Goal: Information Seeking & Learning: Learn about a topic

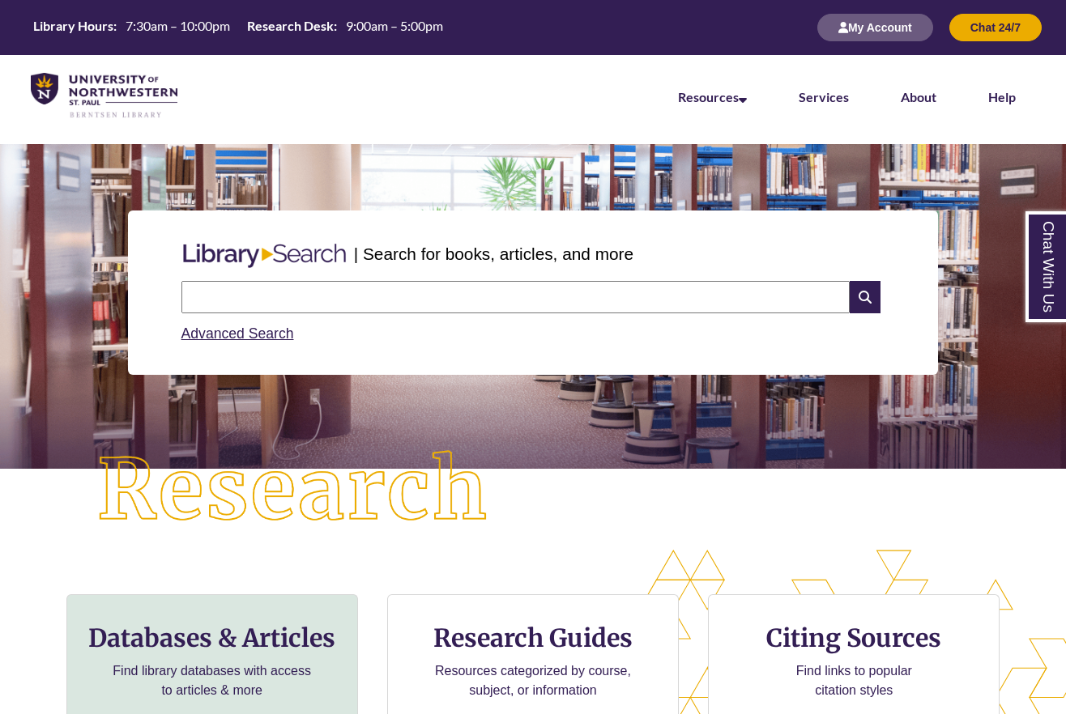
scroll to position [162, 0]
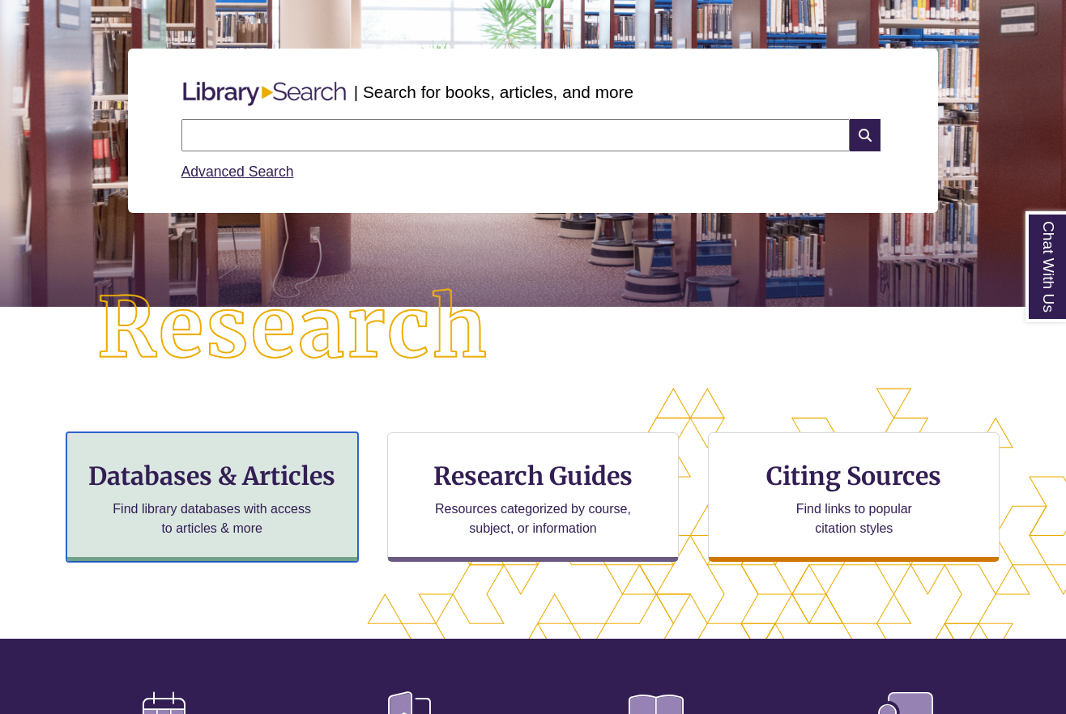
click at [167, 474] on h3 "Databases & Articles" at bounding box center [212, 476] width 264 height 31
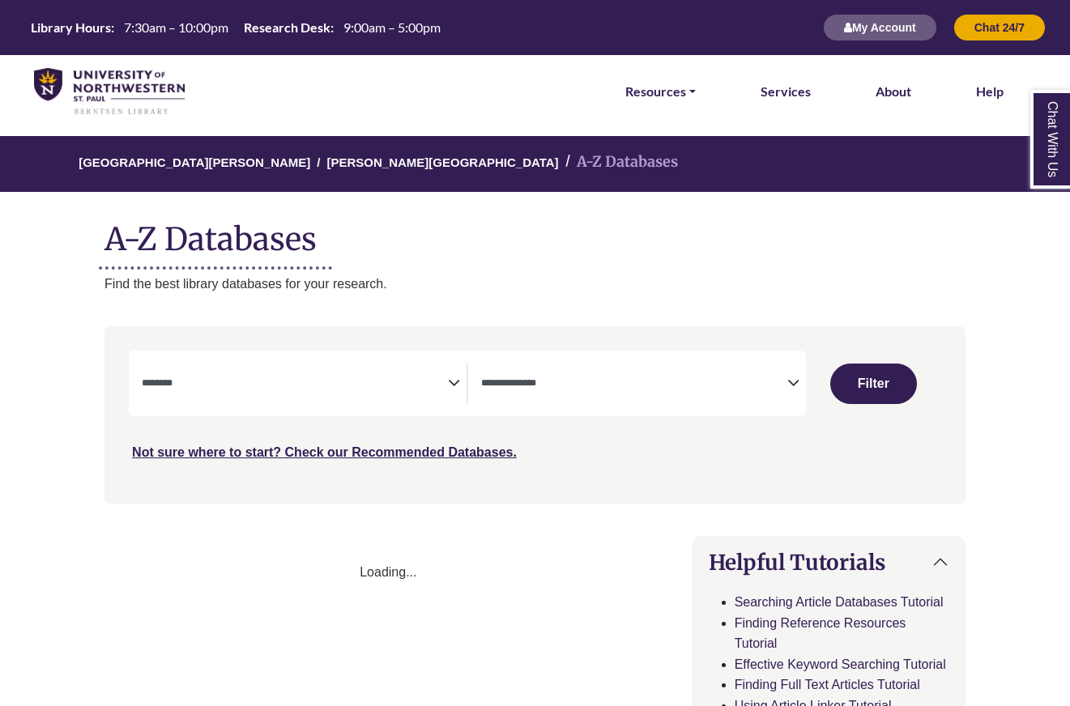
select select "Database Subject Filter"
select select "Database Types Filter"
select select "Database Subject Filter"
select select "Database Types Filter"
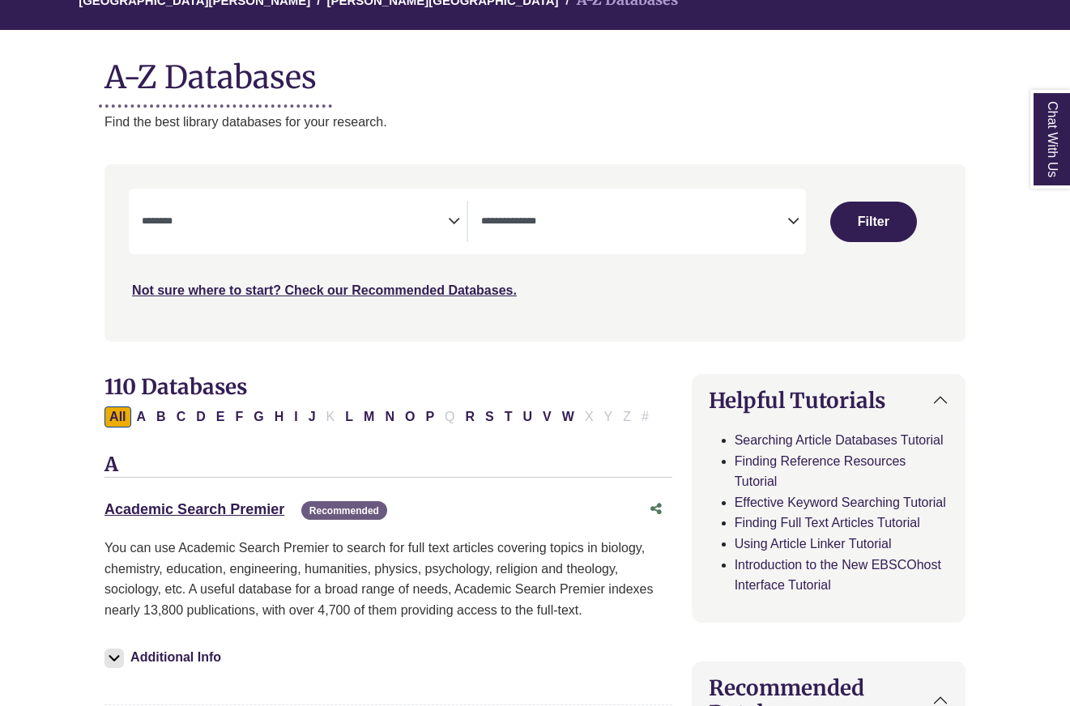
scroll to position [324, 0]
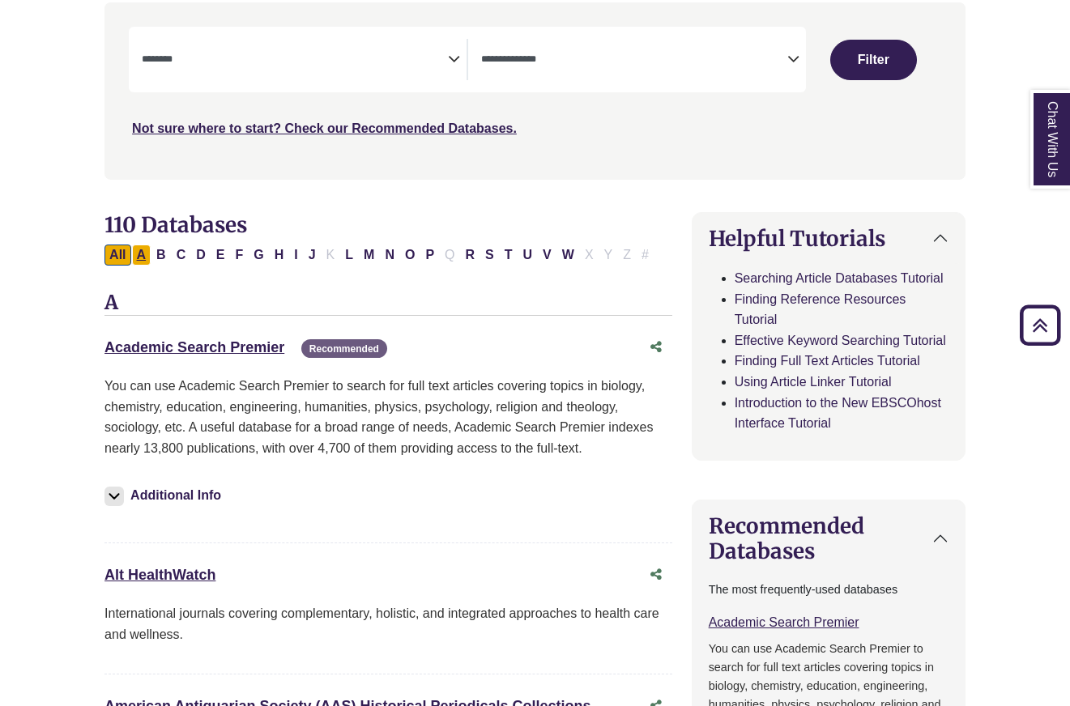
click at [143, 254] on button "A" at bounding box center [141, 255] width 19 height 21
select select "Database Subject Filter"
select select "Database Types Filter"
click at [142, 356] on div "Academic Search Premier This link opens in a new window Recommended" at bounding box center [371, 347] width 535 height 23
click at [145, 343] on link "Academic Search Premier This link opens in a new window" at bounding box center [194, 347] width 180 height 16
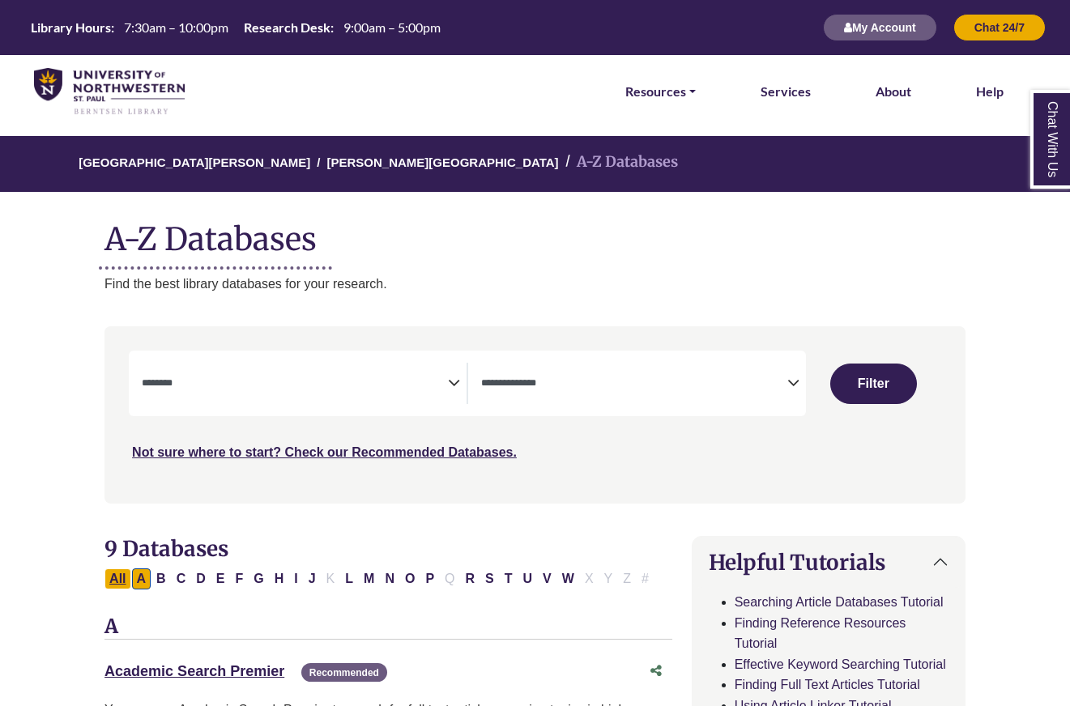
click at [113, 579] on button "All" at bounding box center [117, 579] width 26 height 21
select select "Database Subject Filter"
select select "Database Types Filter"
click at [266, 389] on textarea "Search" at bounding box center [295, 384] width 306 height 13
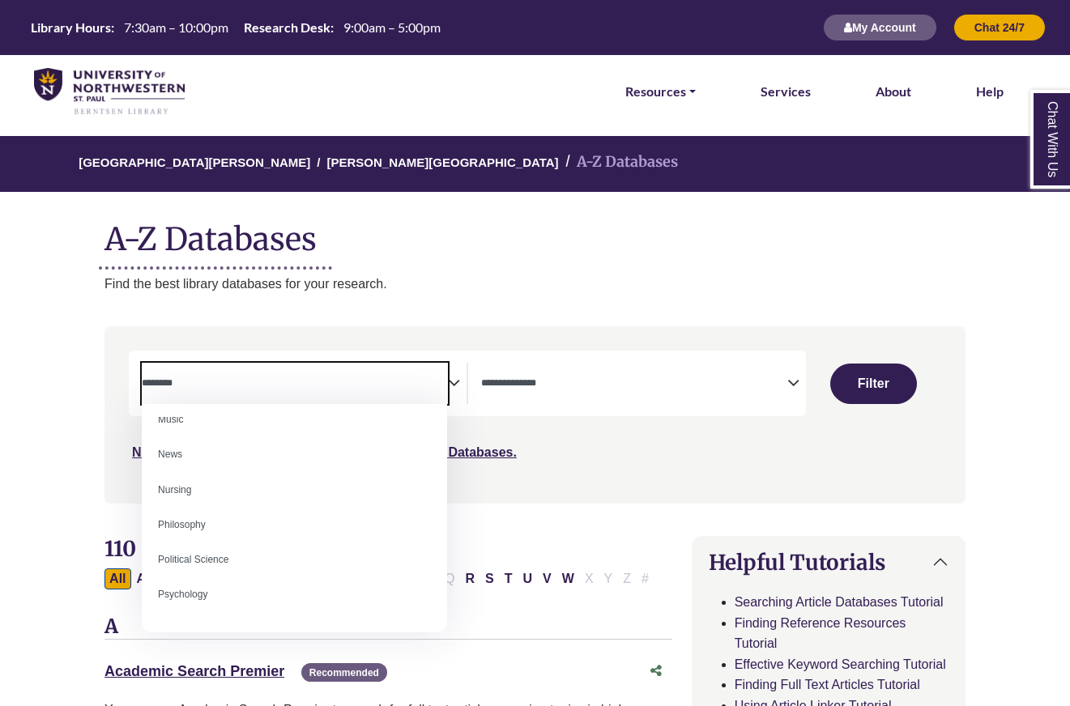
scroll to position [1215, 0]
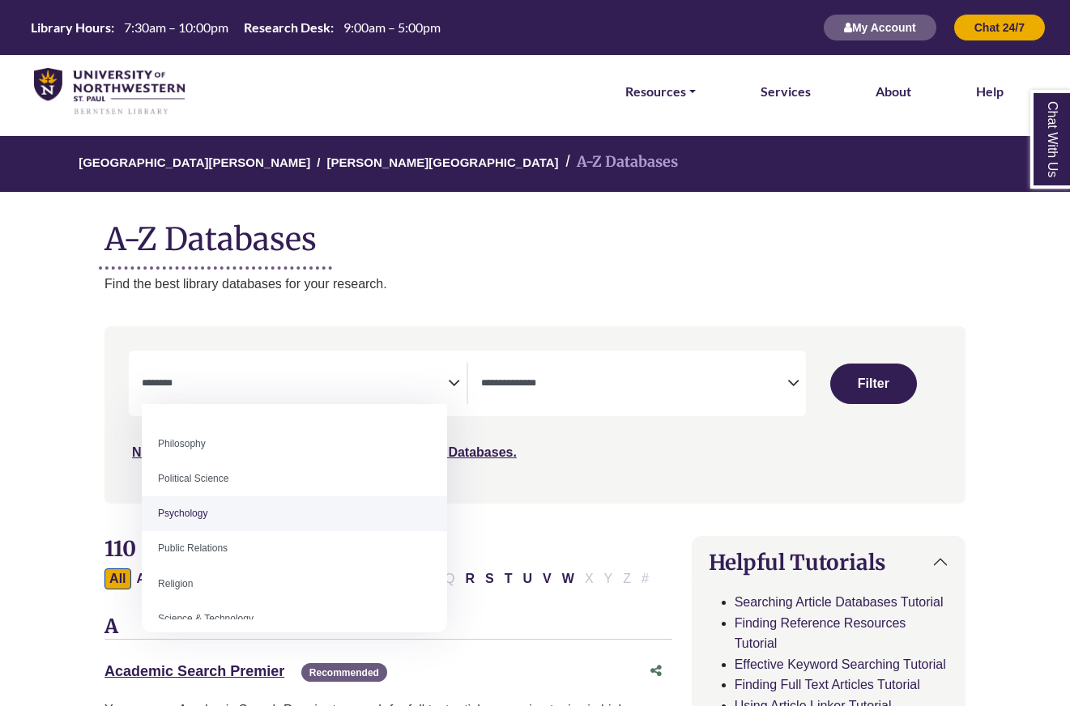
select select "*****"
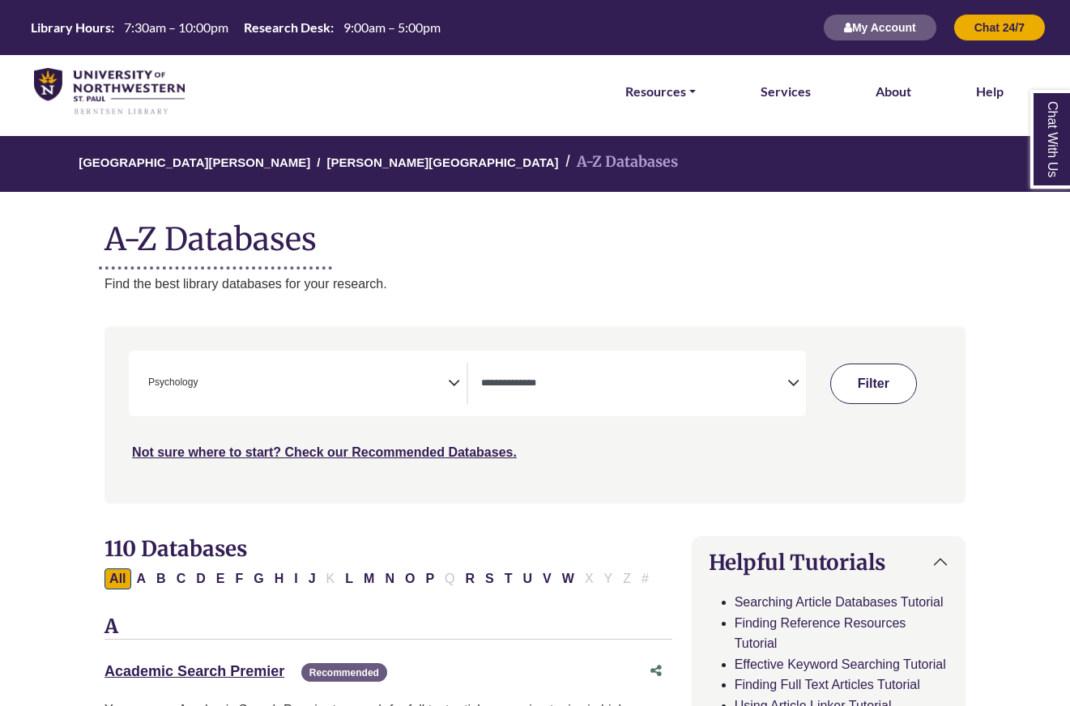
click at [881, 381] on button "Filter" at bounding box center [873, 384] width 87 height 40
select select "Database Types Filter"
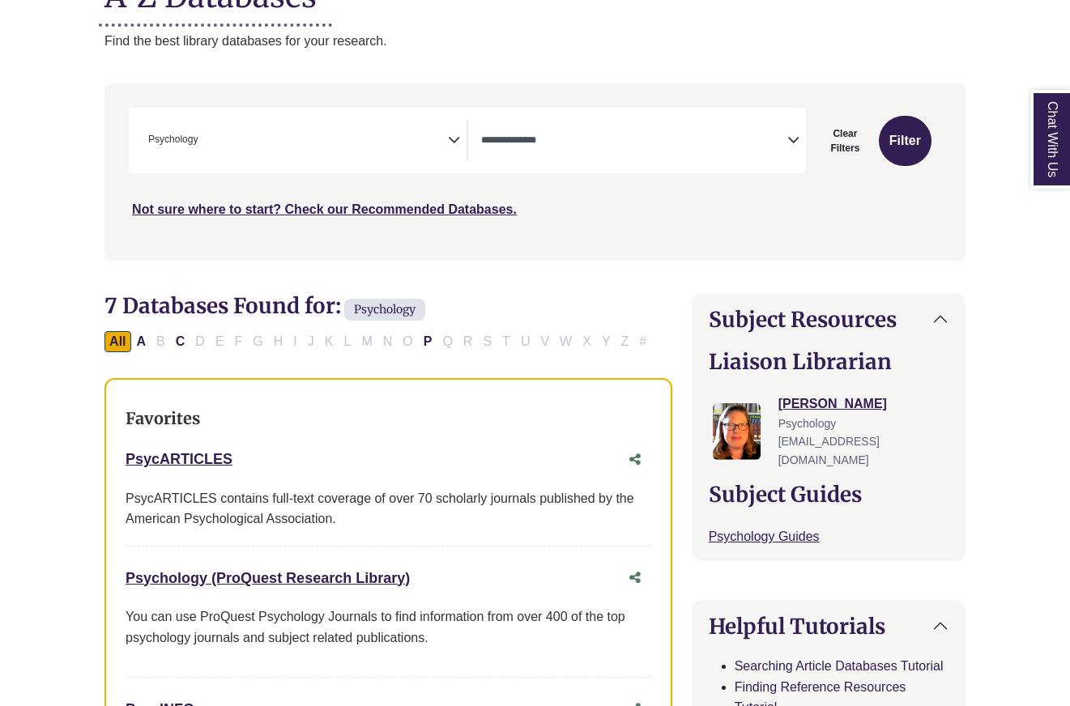
scroll to position [486, 0]
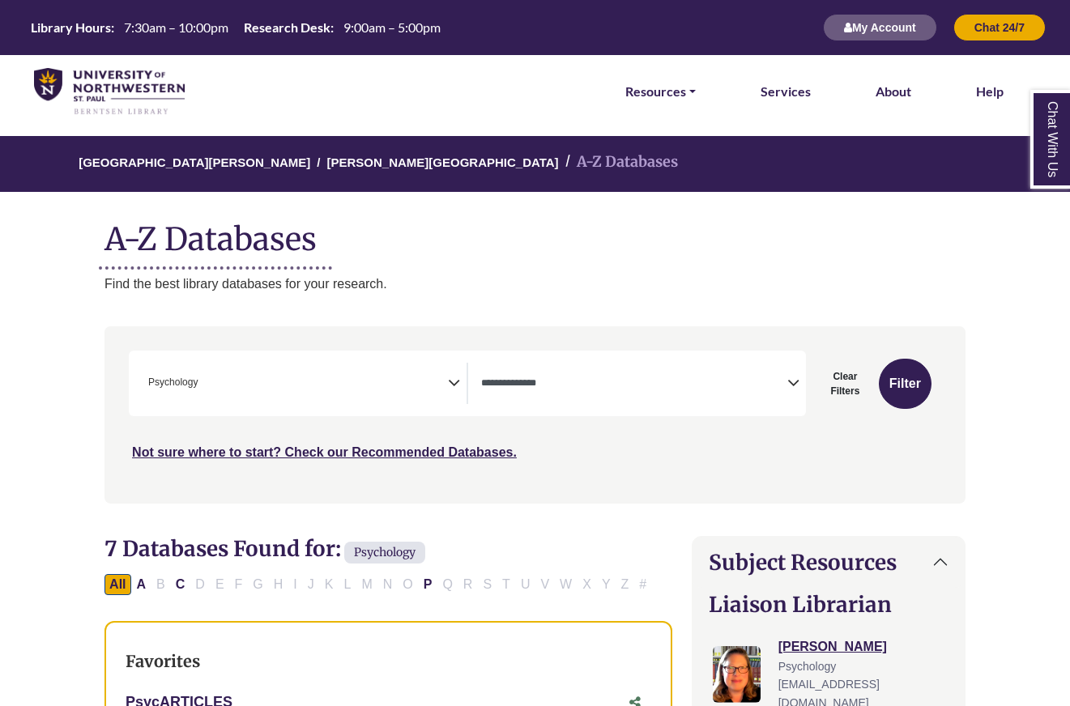
click at [635, 243] on h1 "A-Z Databases" at bounding box center [534, 232] width 861 height 49
click at [634, 243] on h1 "A-Z Databases" at bounding box center [534, 232] width 861 height 49
